Goal: Navigation & Orientation: Find specific page/section

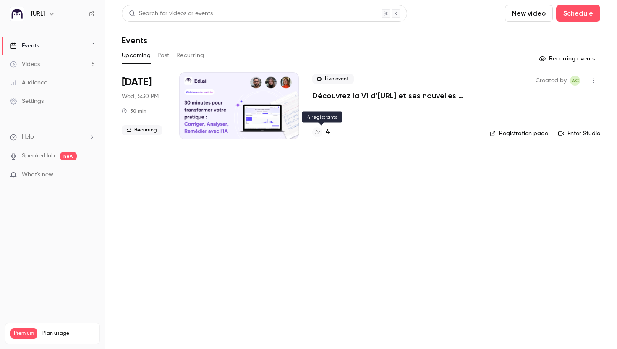
click at [327, 130] on h4 "4" at bounding box center [327, 131] width 4 height 11
click at [64, 47] on link "Events 1" at bounding box center [52, 45] width 105 height 18
click at [68, 60] on link "Videos 5" at bounding box center [52, 64] width 105 height 18
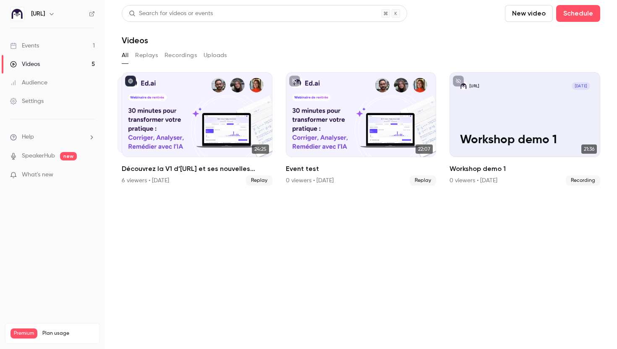
click at [65, 49] on link "Events 1" at bounding box center [52, 45] width 105 height 18
